Goal: Information Seeking & Learning: Find specific fact

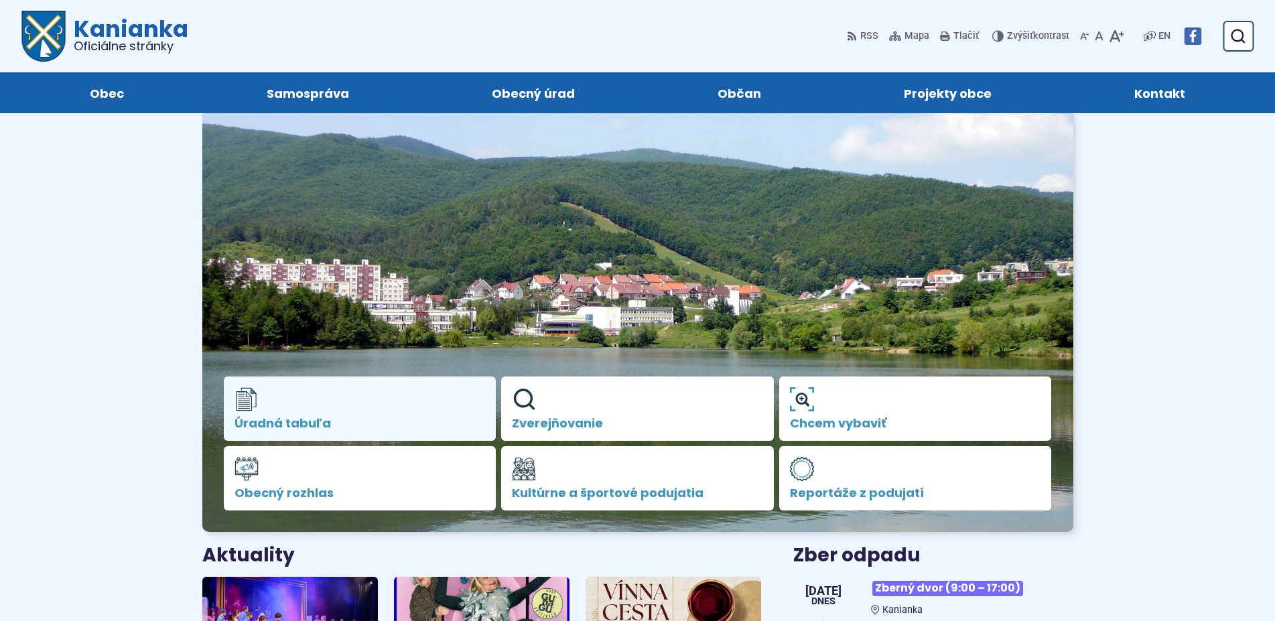
click at [404, 399] on link "Úradná tabuľa" at bounding box center [360, 409] width 273 height 64
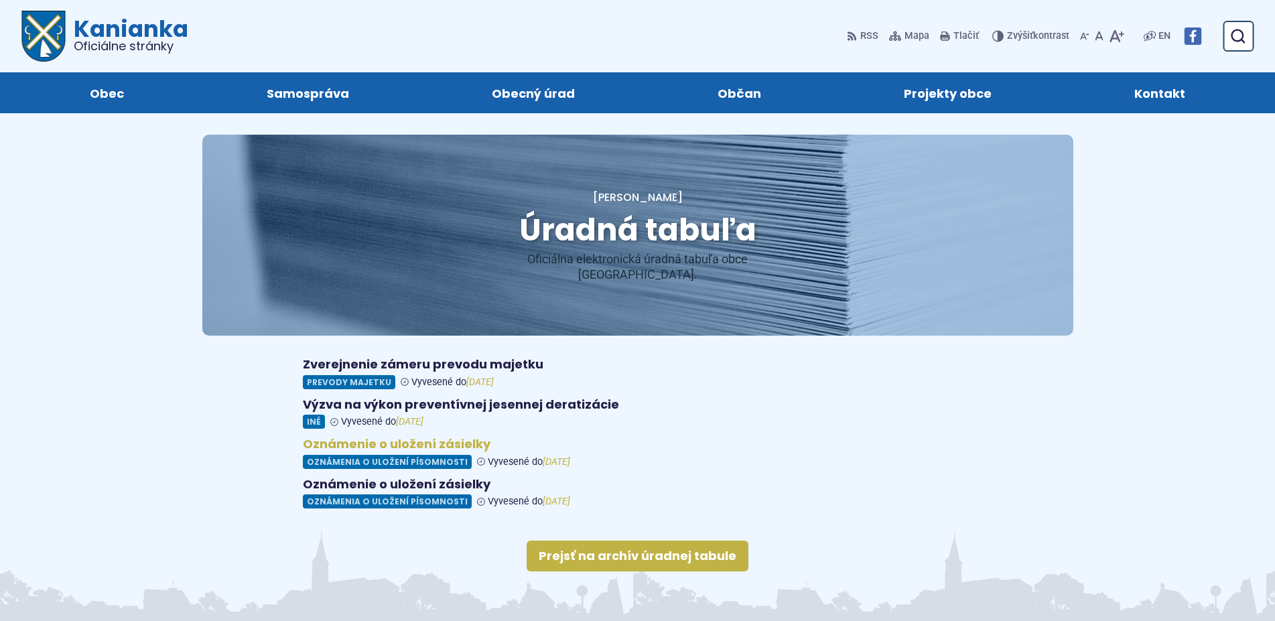
click at [382, 447] on figure at bounding box center [638, 453] width 670 height 32
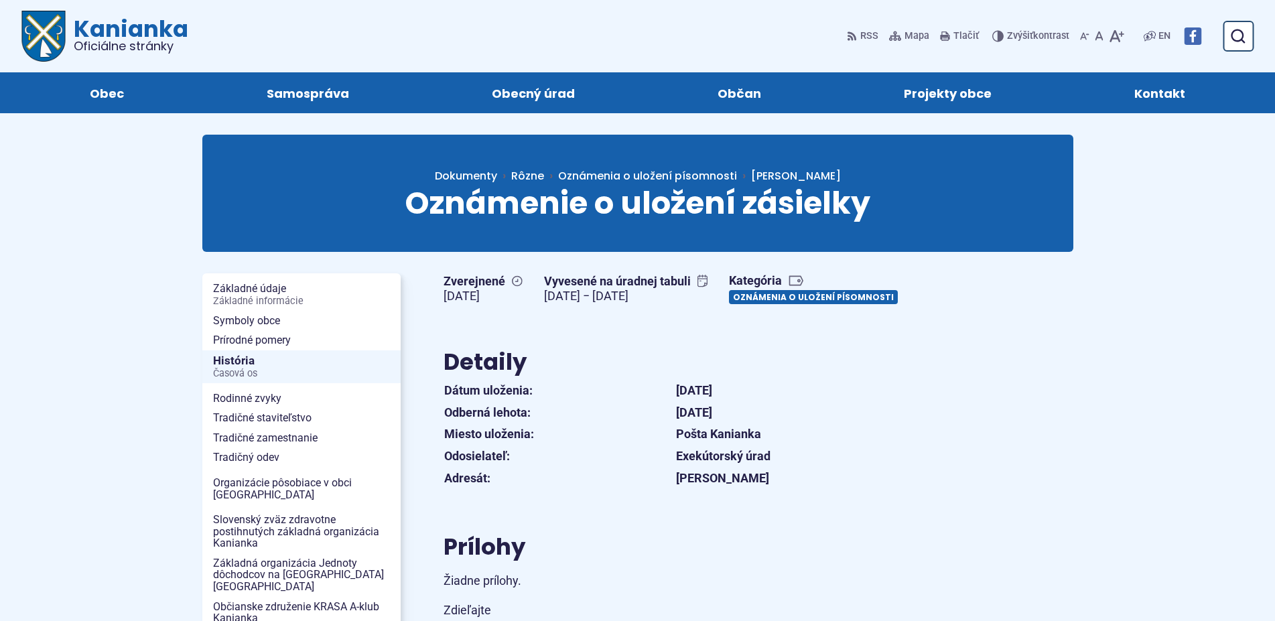
click at [773, 298] on link "Oznámenia o uložení písomnosti" at bounding box center [813, 297] width 169 height 14
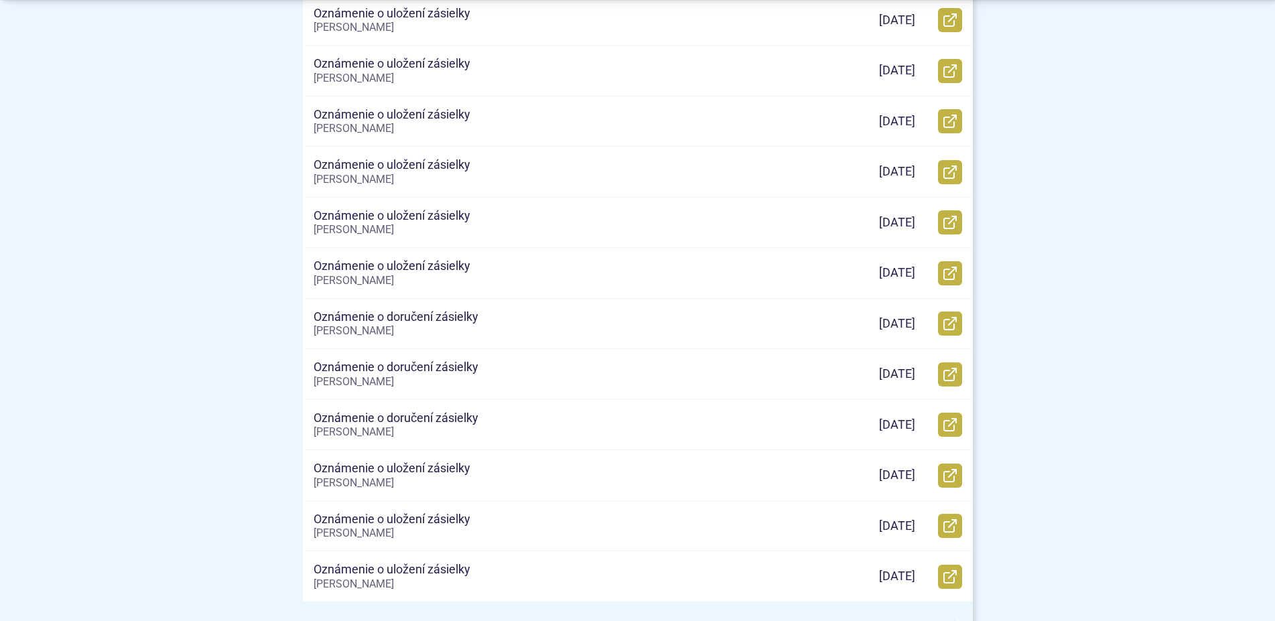
scroll to position [615, 0]
